Goal: Book appointment/travel/reservation

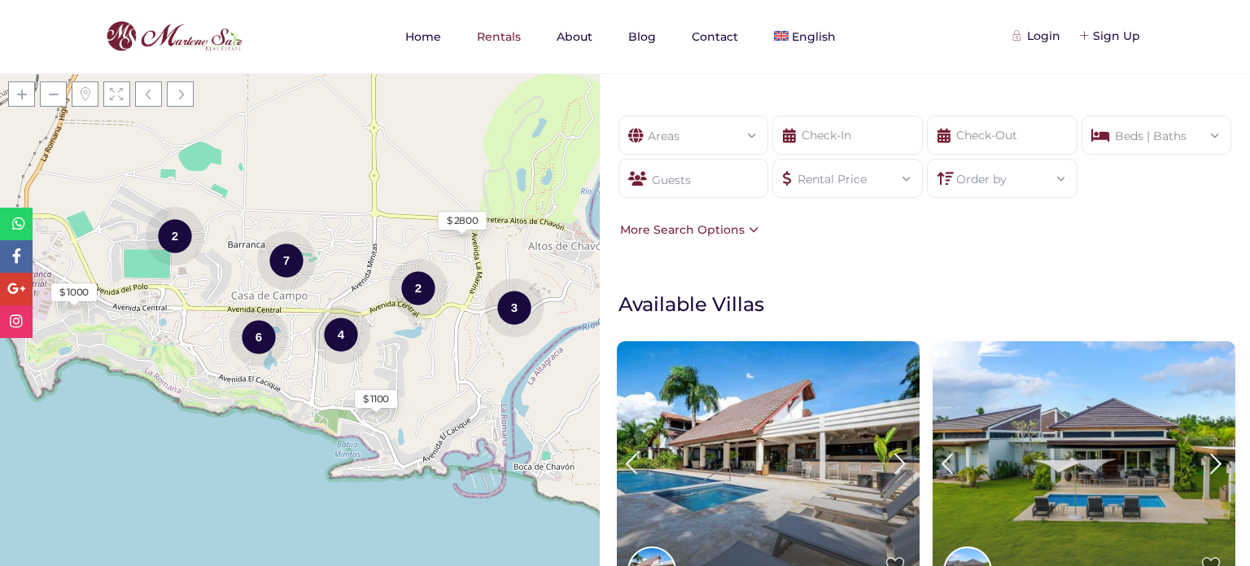
click at [738, 181] on div "Guests" at bounding box center [694, 178] width 151 height 39
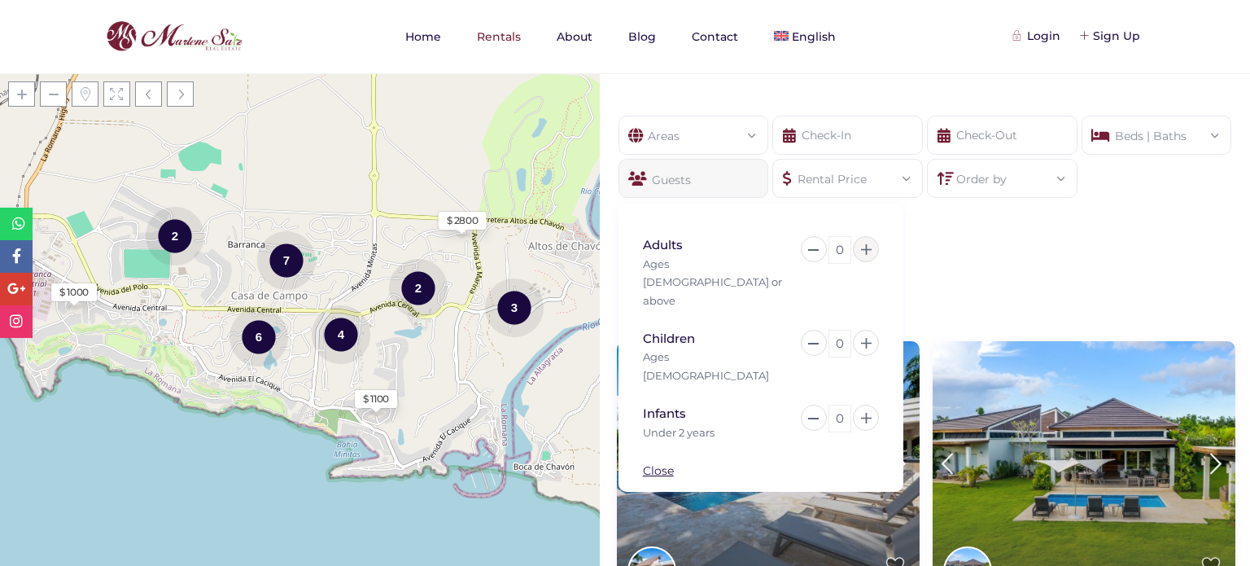
click at [864, 252] on icon at bounding box center [866, 249] width 11 height 11
click at [863, 250] on icon at bounding box center [866, 249] width 11 height 11
click at [861, 250] on icon at bounding box center [866, 249] width 11 height 11
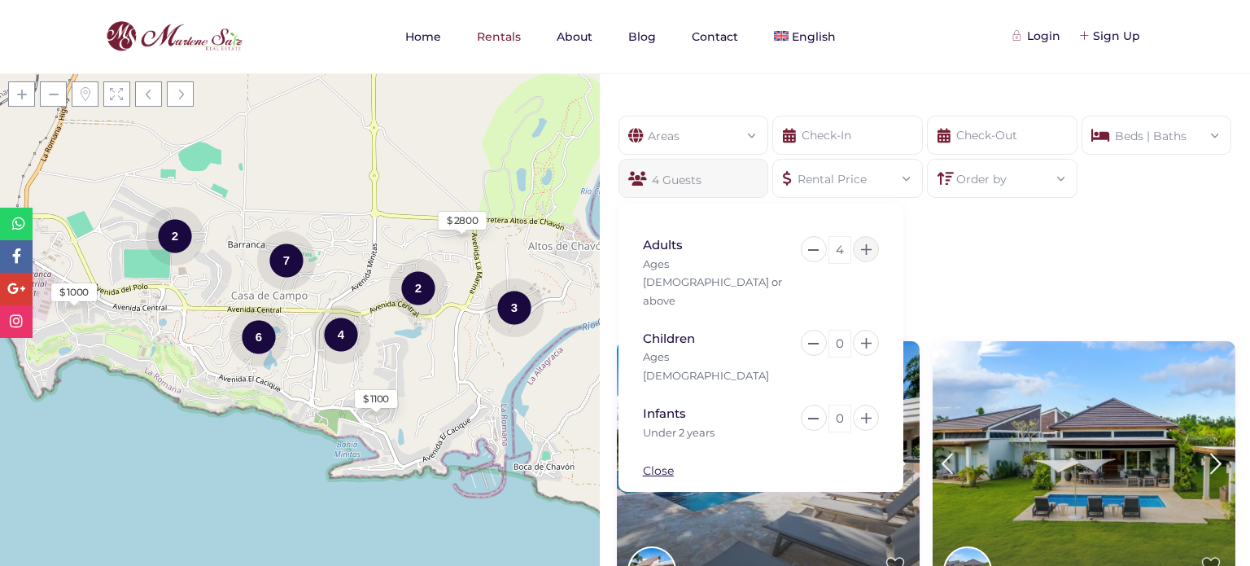
click at [861, 250] on icon at bounding box center [866, 249] width 11 height 11
click at [861, 249] on icon at bounding box center [866, 249] width 11 height 11
click at [862, 249] on icon at bounding box center [866, 249] width 11 height 11
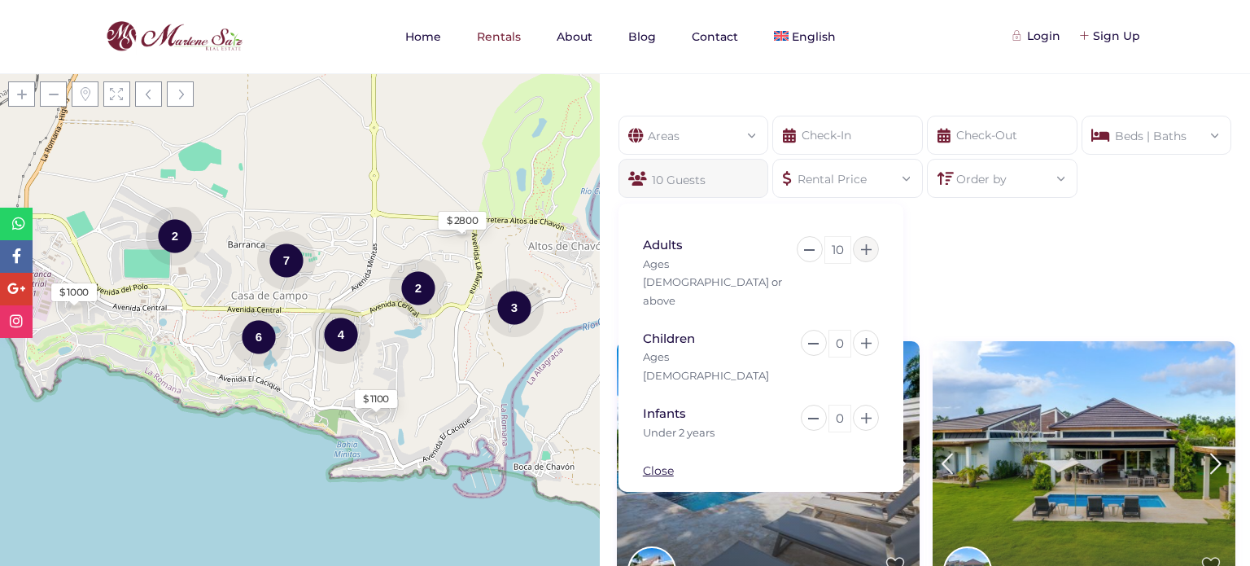
click at [863, 249] on icon at bounding box center [866, 249] width 11 height 11
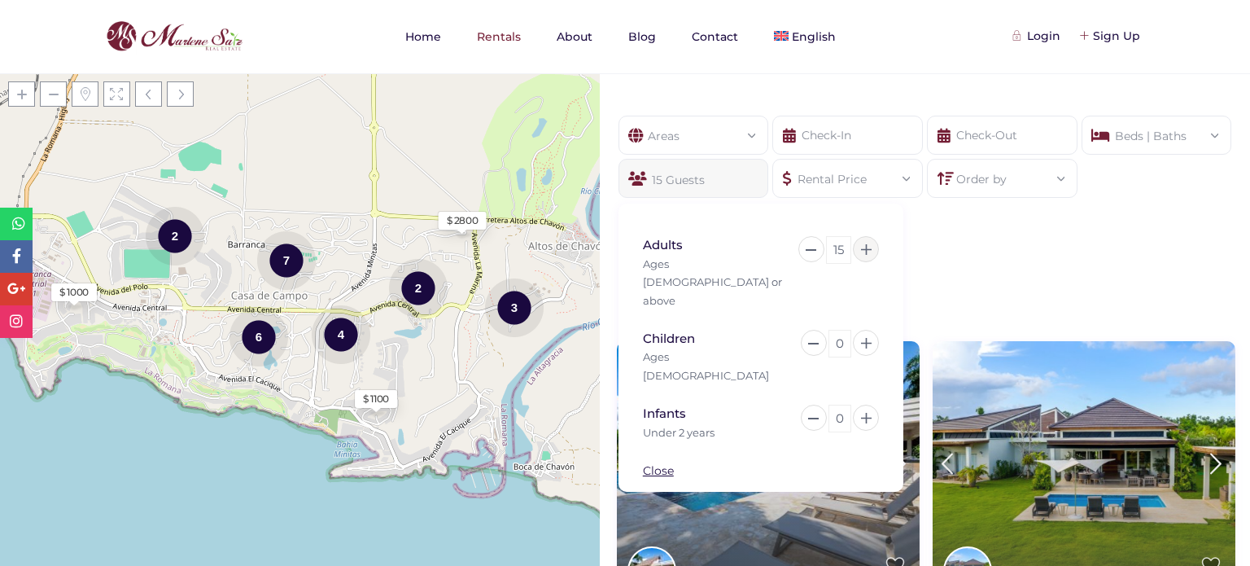
click at [863, 249] on icon at bounding box center [866, 249] width 11 height 11
click at [868, 338] on icon at bounding box center [866, 343] width 11 height 11
click at [867, 338] on icon at bounding box center [866, 343] width 11 height 11
click at [866, 338] on icon at bounding box center [866, 343] width 11 height 11
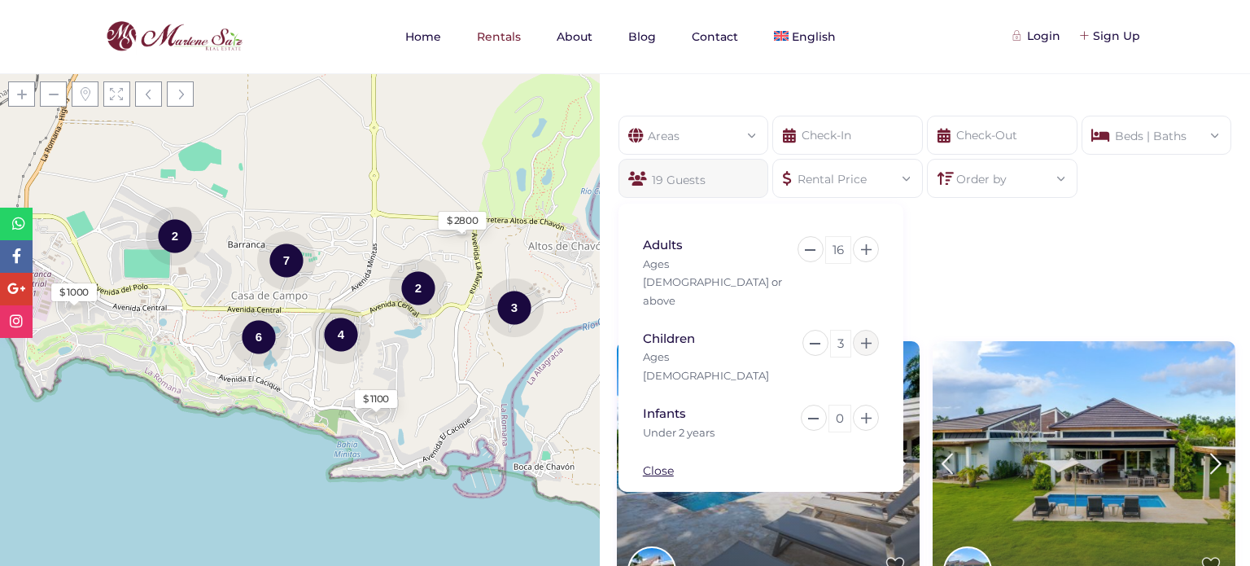
click at [866, 338] on icon at bounding box center [866, 343] width 11 height 11
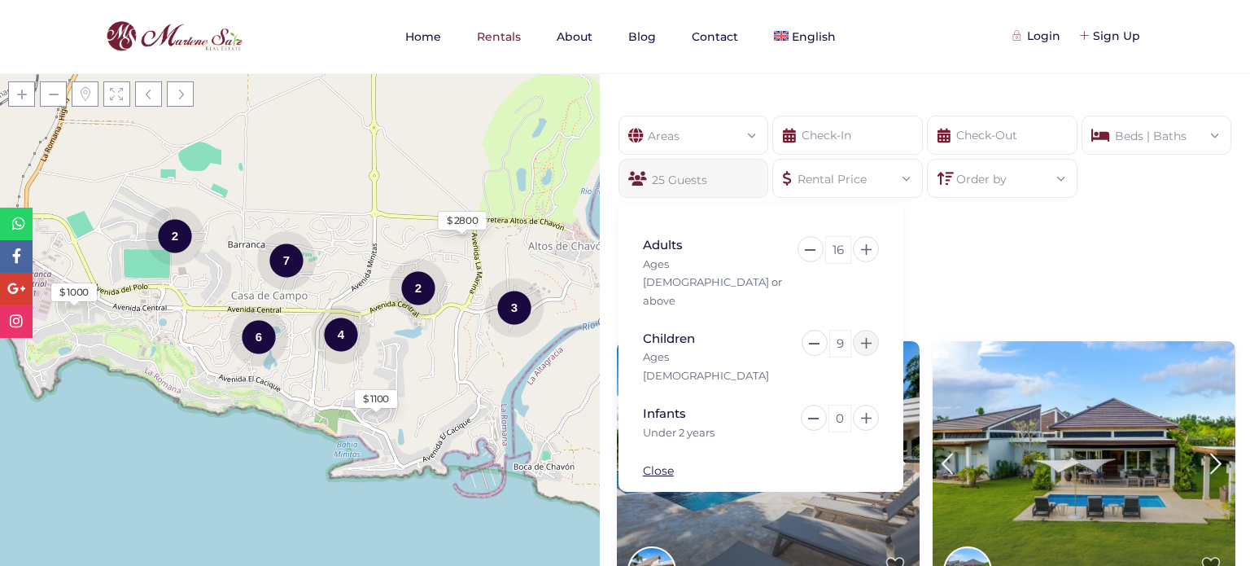
click at [866, 338] on icon at bounding box center [866, 343] width 11 height 11
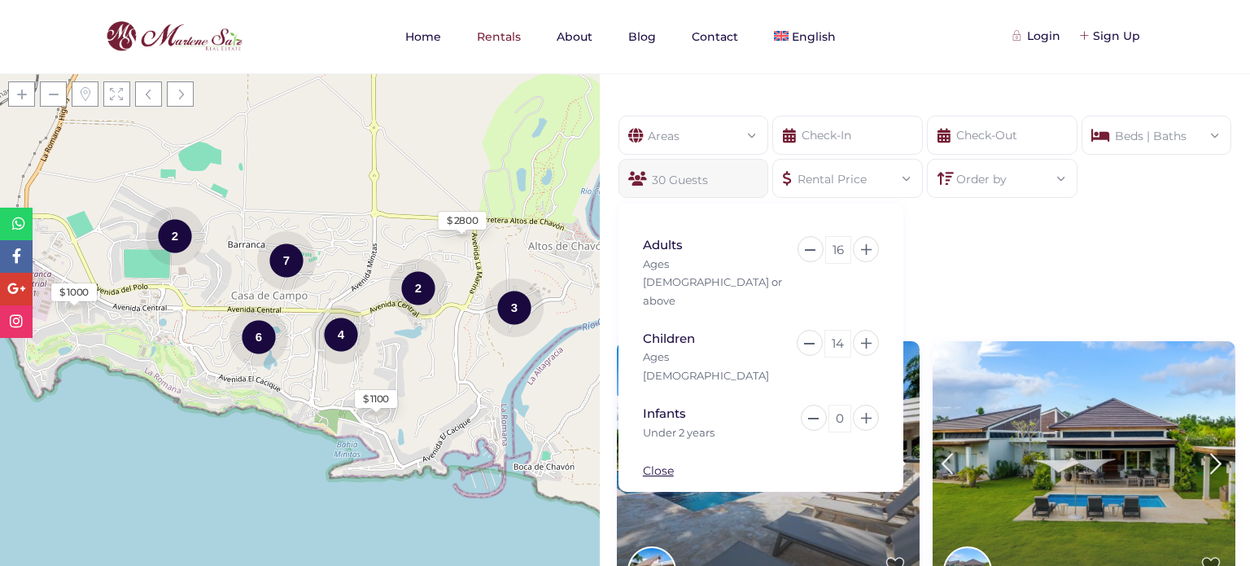
click at [1040, 250] on div "Areas All Areas [GEOGRAPHIC_DATA], [GEOGRAPHIC_DATA][PERSON_NAME] (1) [GEOGRAPH…" at bounding box center [925, 177] width 650 height 172
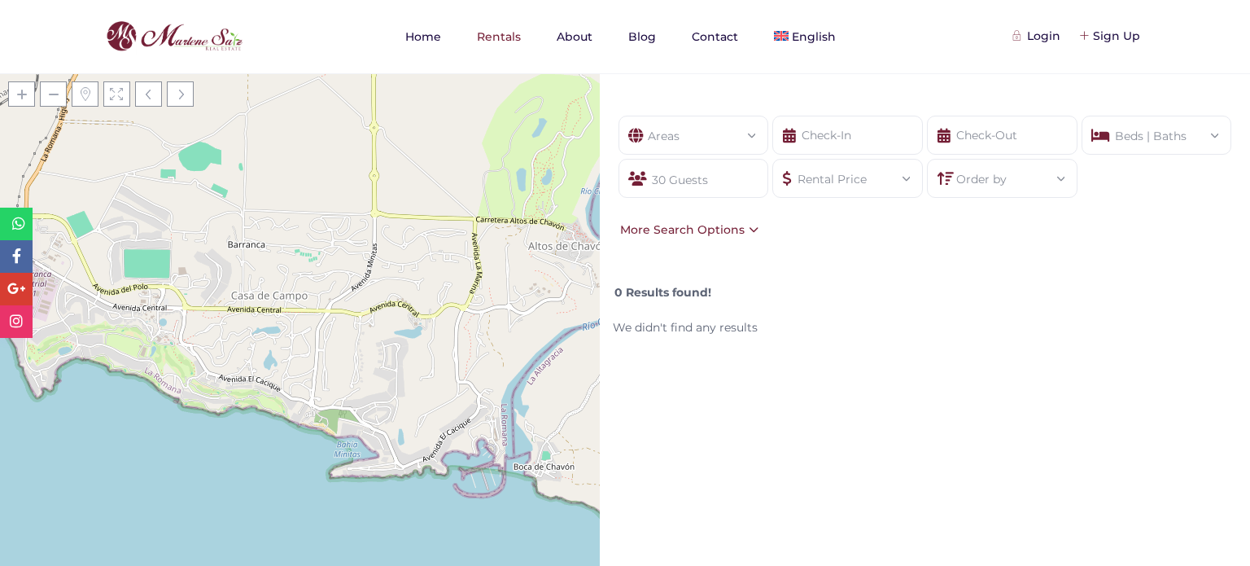
click at [739, 183] on div "30 Guests" at bounding box center [694, 178] width 151 height 39
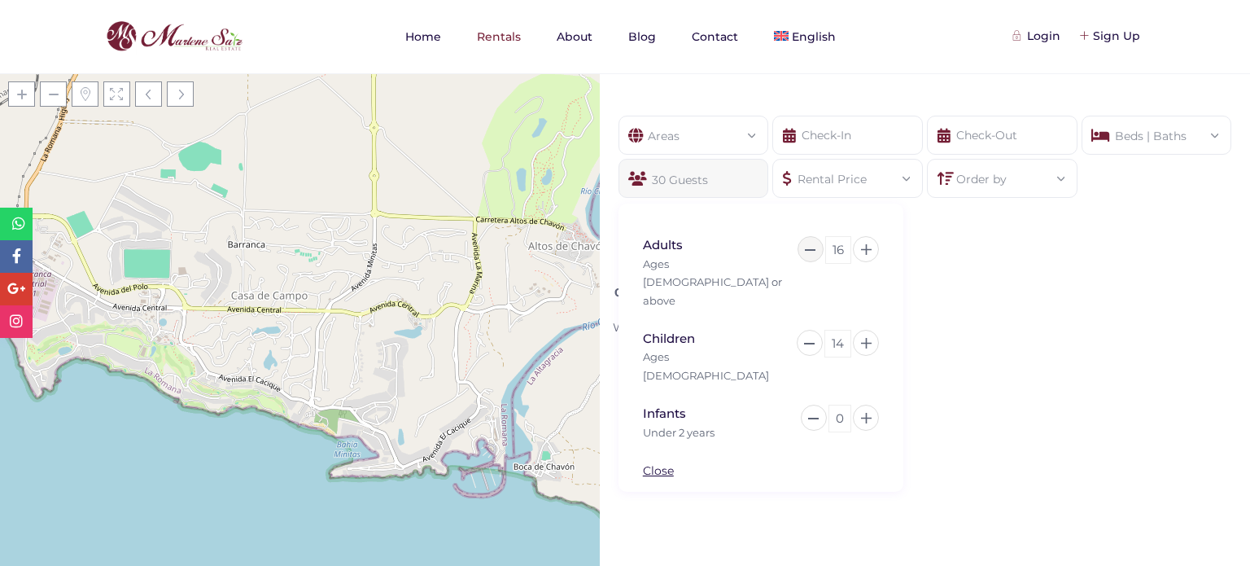
click at [815, 246] on button at bounding box center [811, 249] width 26 height 26
click at [814, 246] on button at bounding box center [811, 249] width 26 height 26
click at [809, 330] on button at bounding box center [810, 343] width 26 height 26
click at [1040, 281] on div "0 Results found!" at bounding box center [927, 286] width 632 height 30
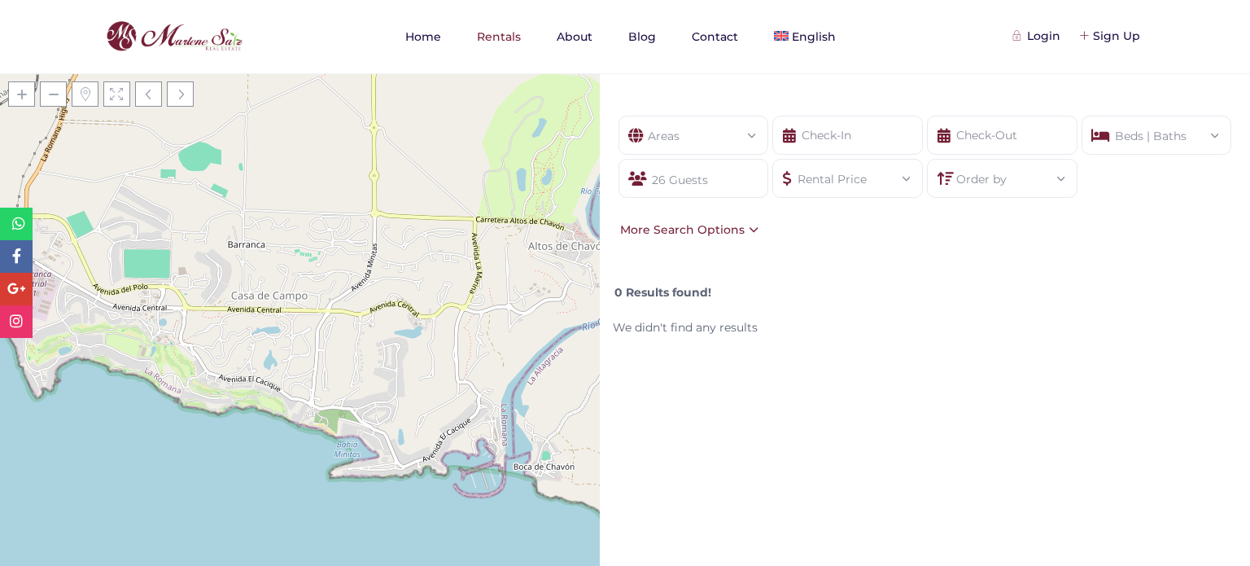
click at [652, 175] on div "26 Guests" at bounding box center [694, 178] width 151 height 39
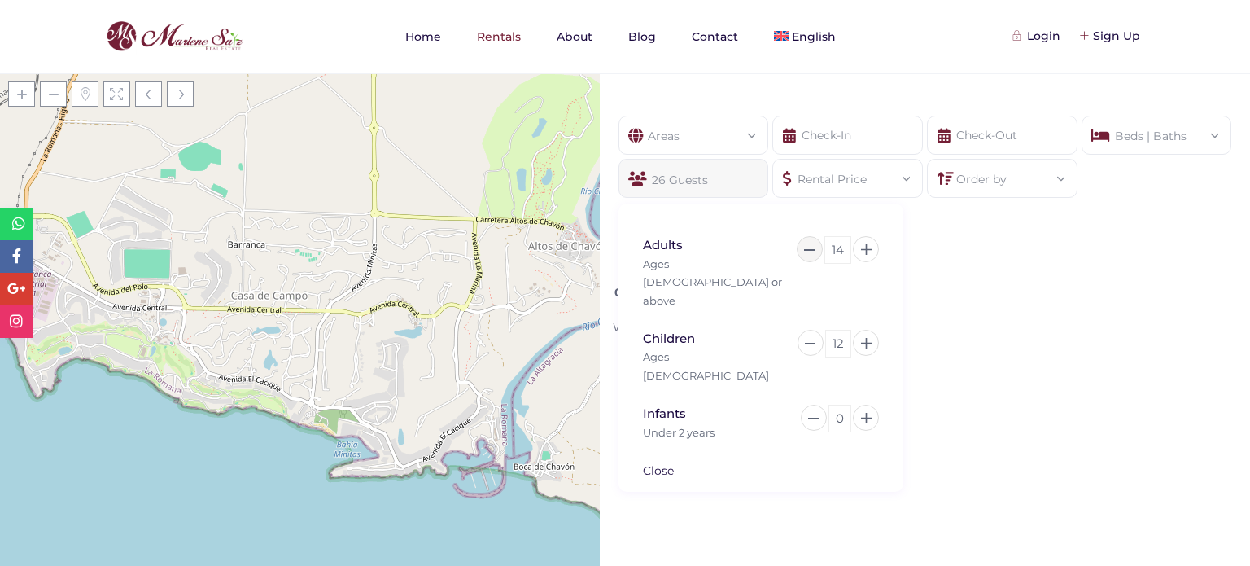
click at [803, 248] on button at bounding box center [810, 249] width 26 height 26
click at [803, 248] on button at bounding box center [812, 249] width 26 height 26
click at [815, 330] on button at bounding box center [811, 343] width 26 height 26
click at [814, 330] on button at bounding box center [814, 343] width 26 height 26
click at [1001, 278] on div "0 Results found!" at bounding box center [927, 286] width 632 height 30
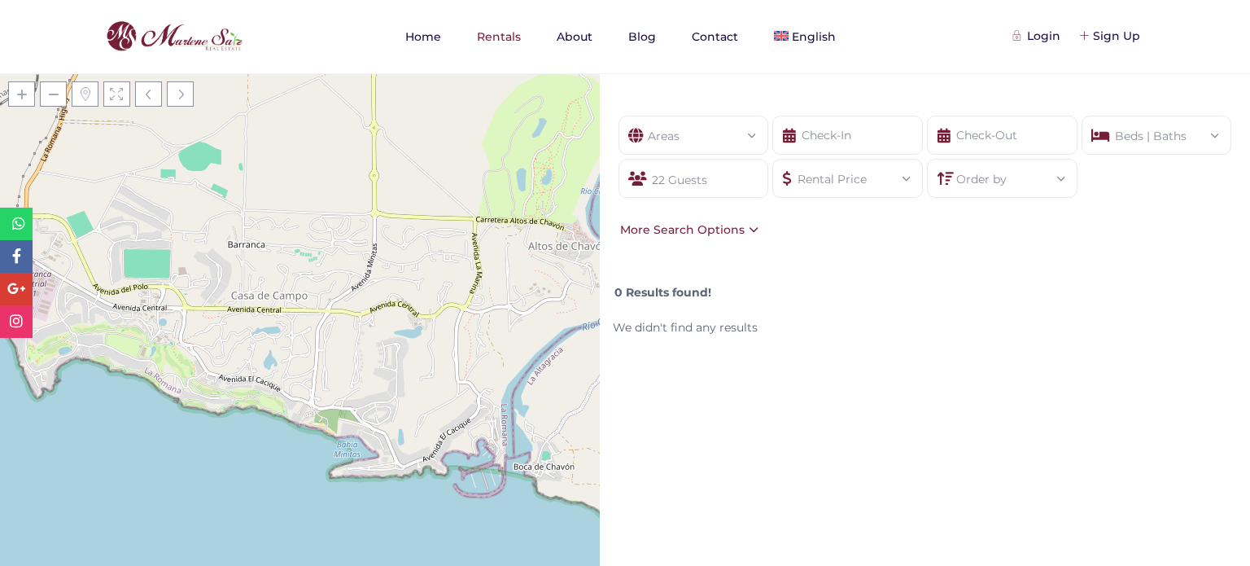
click at [750, 179] on div "22 Guests" at bounding box center [694, 178] width 151 height 39
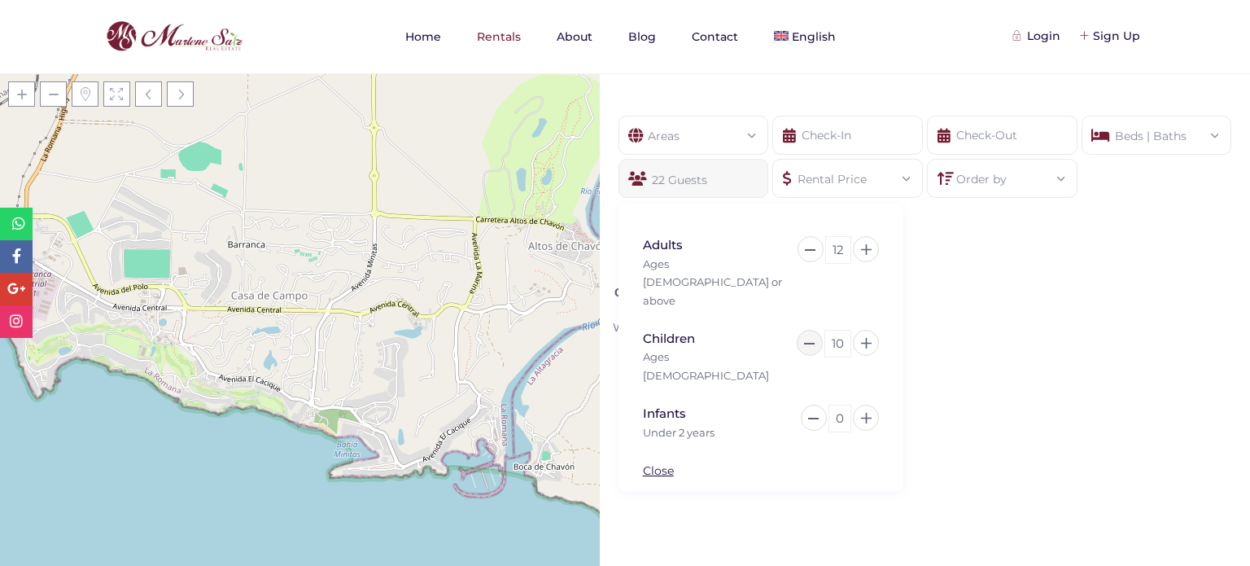
click at [805, 330] on button at bounding box center [810, 343] width 26 height 26
click at [805, 330] on button at bounding box center [815, 343] width 26 height 26
click at [804, 330] on button at bounding box center [815, 343] width 26 height 26
drag, startPoint x: 804, startPoint y: 308, endPoint x: 840, endPoint y: 311, distance: 36.0
click at [804, 330] on button at bounding box center [815, 343] width 26 height 26
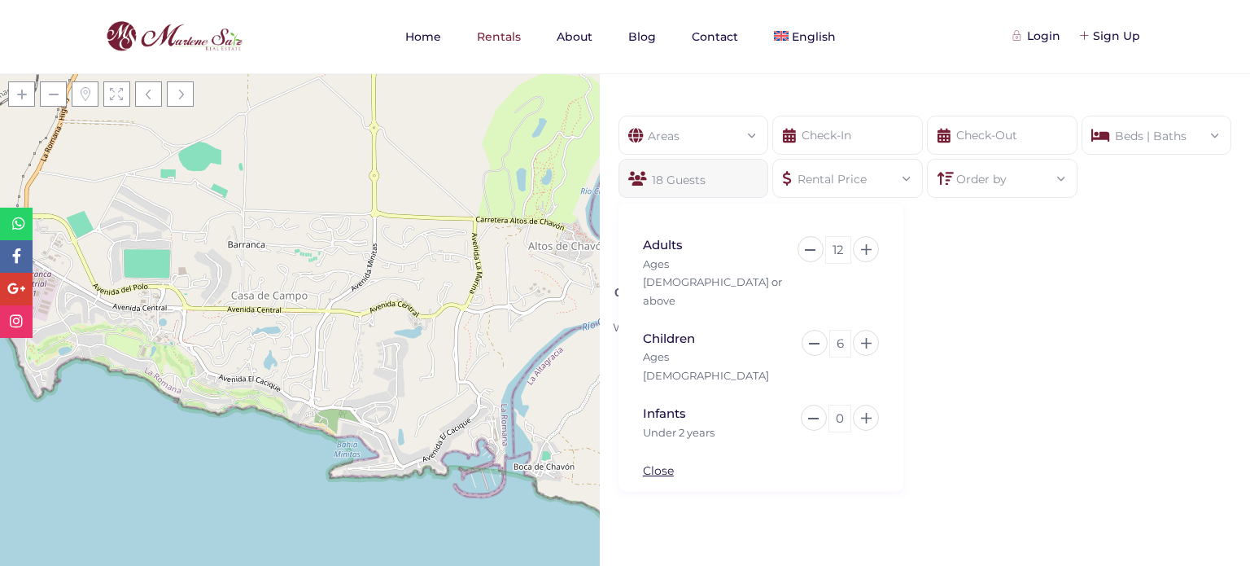
click at [1016, 289] on div "0 Results found!" at bounding box center [927, 286] width 632 height 30
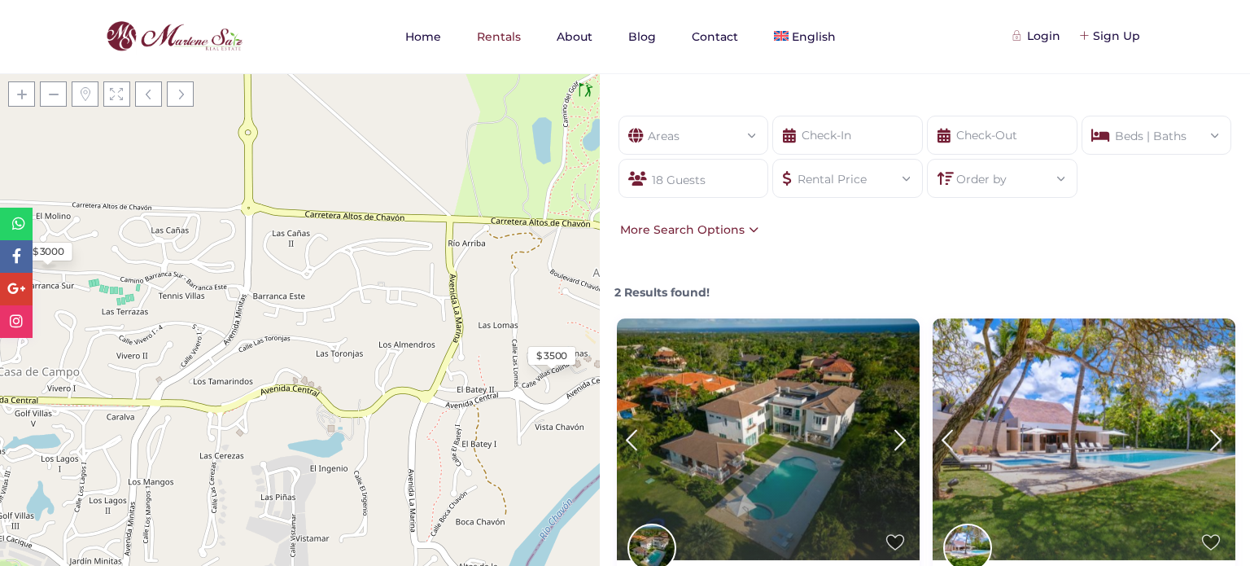
scroll to position [95, 0]
